Goal: Information Seeking & Learning: Find specific fact

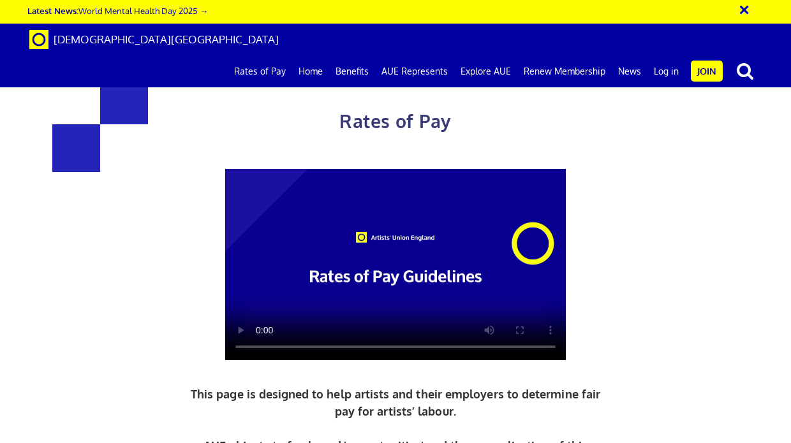
scroll to position [410, 0]
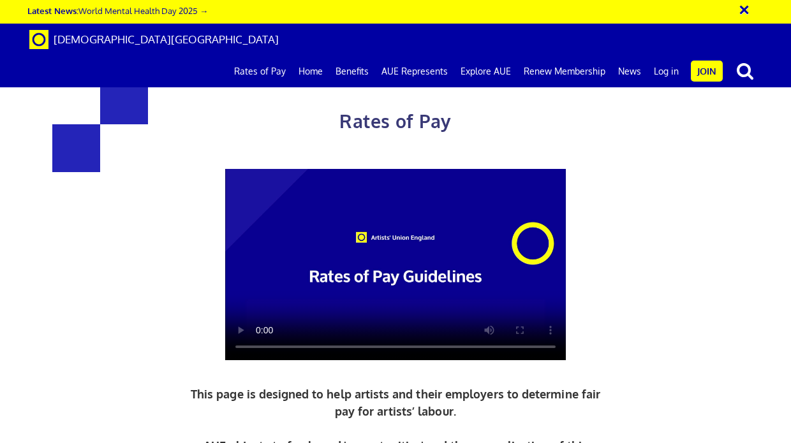
drag, startPoint x: 168, startPoint y: 142, endPoint x: 257, endPoint y: 147, distance: 89.4
copy h3 "£216.63"
